Goal: Navigation & Orientation: Find specific page/section

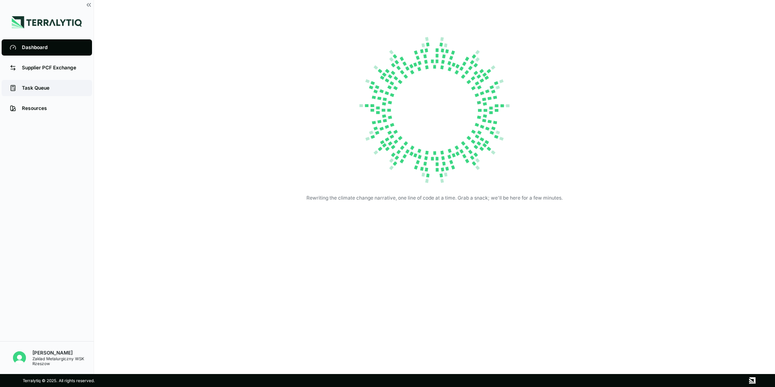
click at [40, 86] on link "Task Queue" at bounding box center [47, 88] width 90 height 16
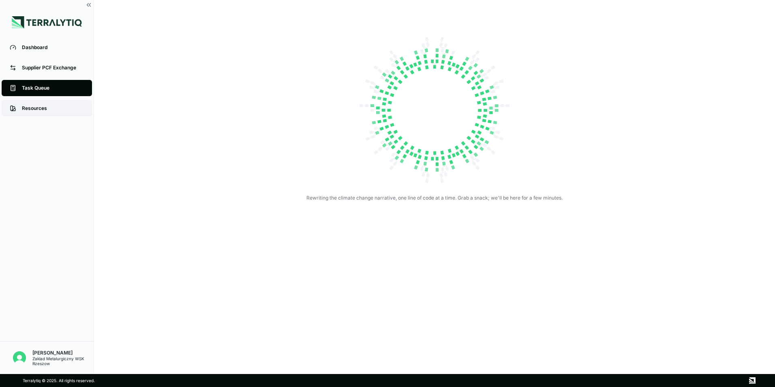
click at [42, 109] on div "Resources" at bounding box center [53, 108] width 62 height 6
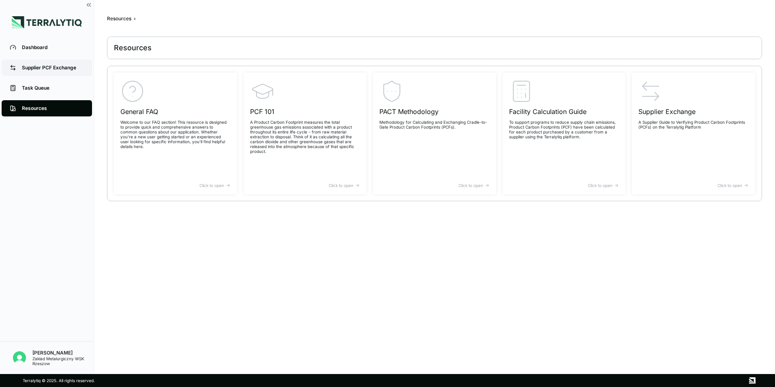
click at [58, 67] on div "Supplier PCF Exchange" at bounding box center [53, 67] width 62 height 6
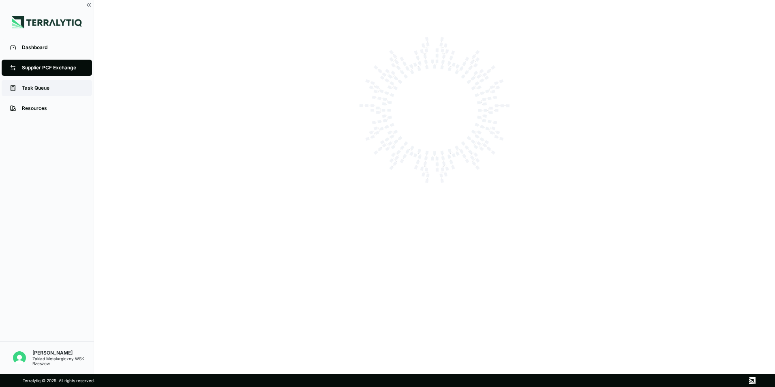
click at [49, 87] on div "Task Queue" at bounding box center [53, 88] width 62 height 6
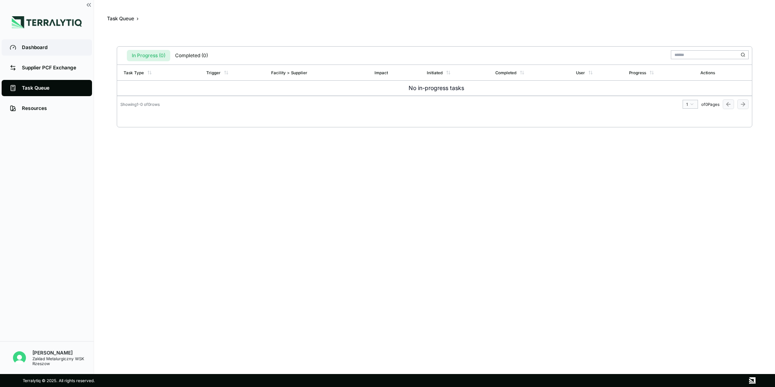
click at [41, 44] on div "Dashboard" at bounding box center [53, 47] width 62 height 6
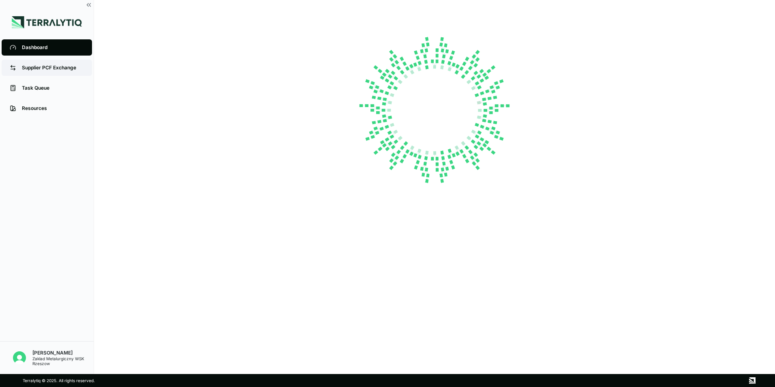
click at [65, 65] on div "Supplier PCF Exchange" at bounding box center [53, 67] width 62 height 6
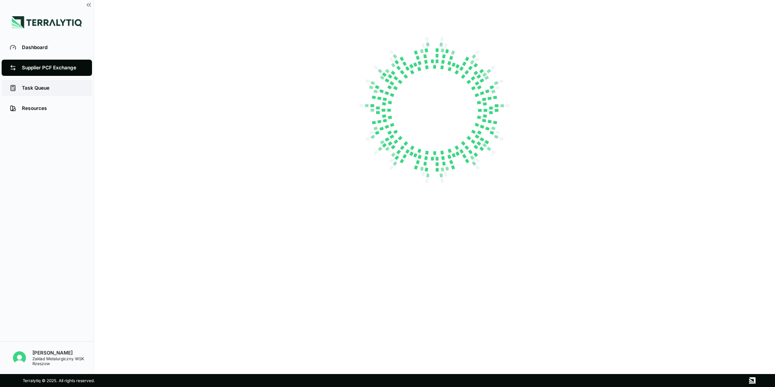
click at [51, 81] on link "Task Queue" at bounding box center [47, 88] width 90 height 16
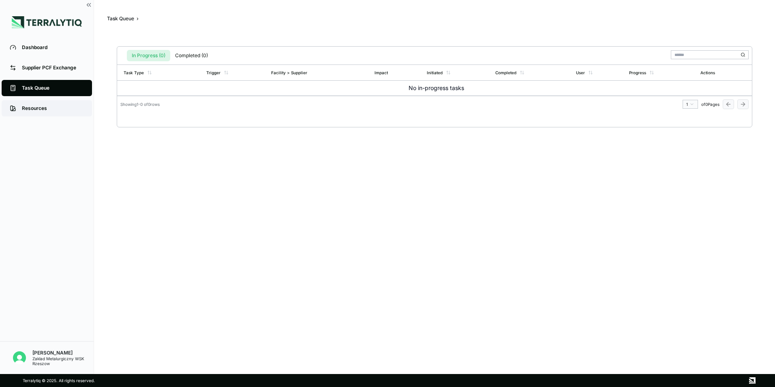
click at [49, 103] on link "Resources" at bounding box center [47, 108] width 90 height 16
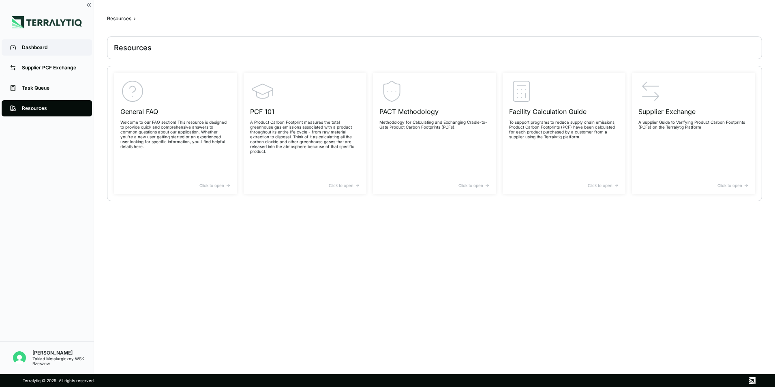
click at [43, 45] on div "Dashboard" at bounding box center [53, 47] width 62 height 6
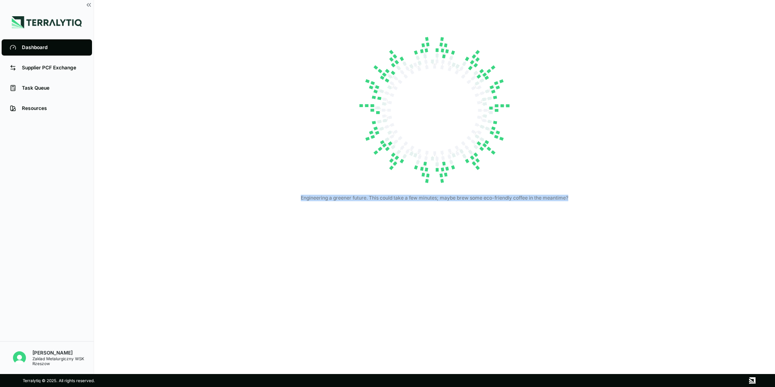
drag, startPoint x: 298, startPoint y: 197, endPoint x: 568, endPoint y: 197, distance: 269.9
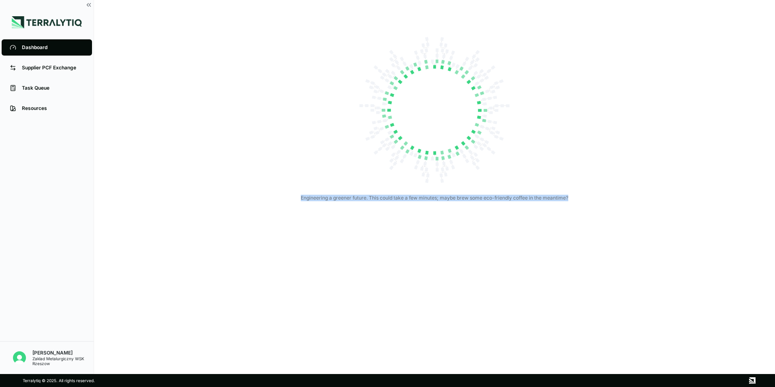
click at [568, 197] on div "Engineering a greener future. This could take a few minutes; maybe brew some ec…" at bounding box center [434, 115] width 486 height 172
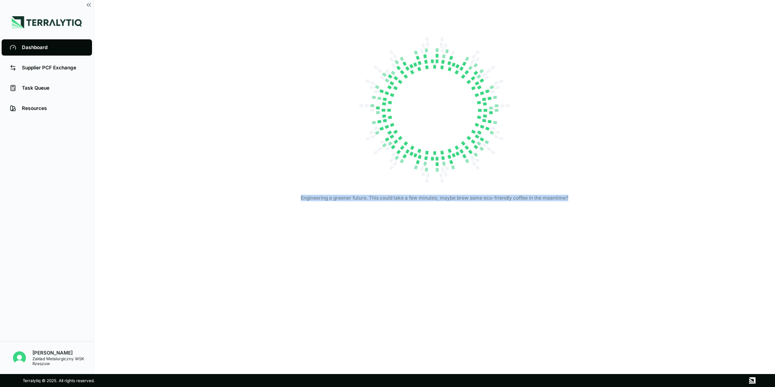
copy div "Engineering a greener future. This could take a few minutes; maybe brew some ec…"
